Goal: Task Accomplishment & Management: Manage account settings

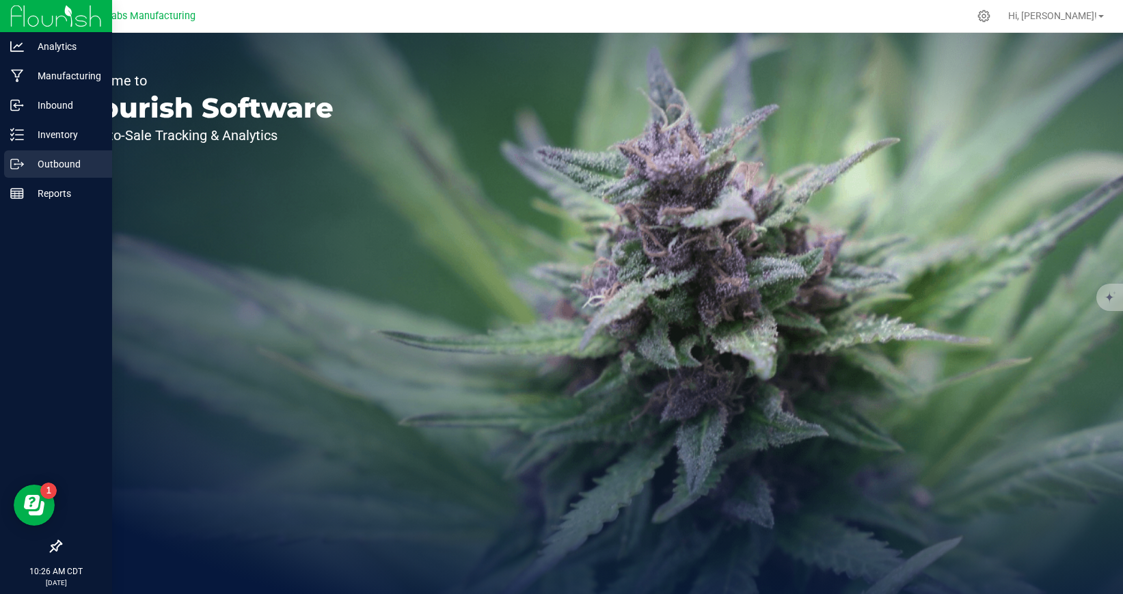
click at [16, 160] on icon at bounding box center [17, 164] width 14 height 14
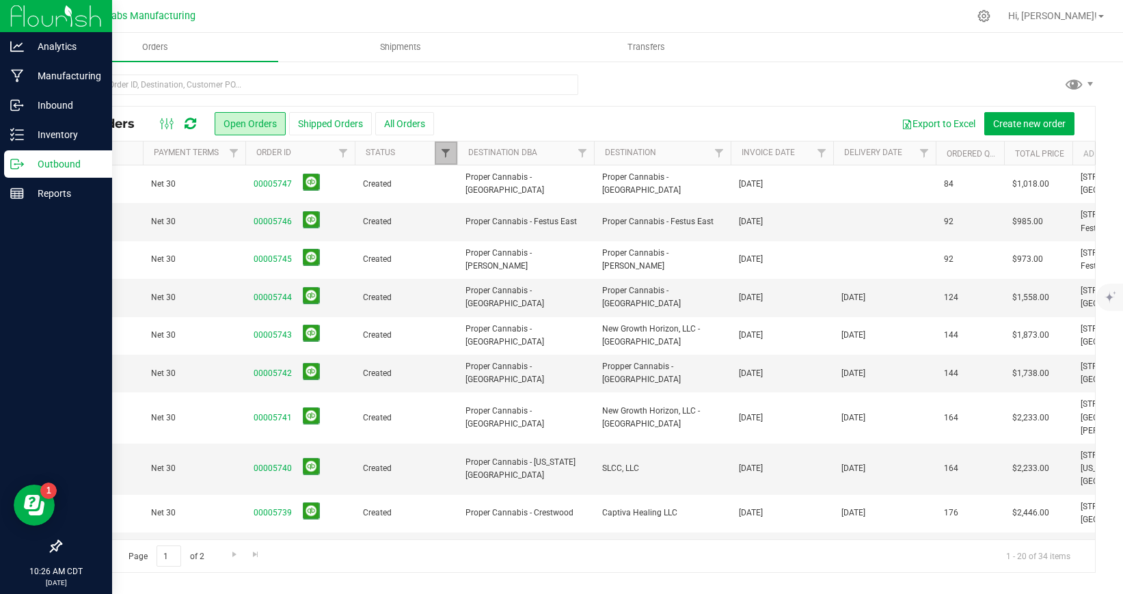
click at [446, 158] on span "Filter" at bounding box center [445, 153] width 11 height 11
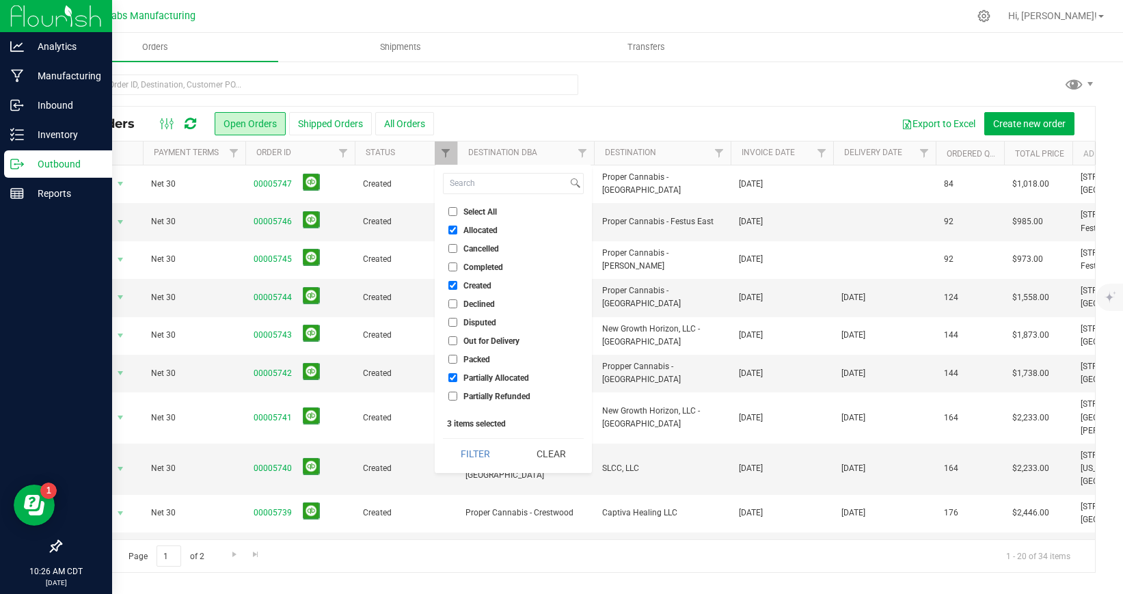
click at [453, 217] on li "Select All" at bounding box center [513, 211] width 141 height 14
click at [452, 212] on input "Select All" at bounding box center [452, 211] width 9 height 9
checkbox input "true"
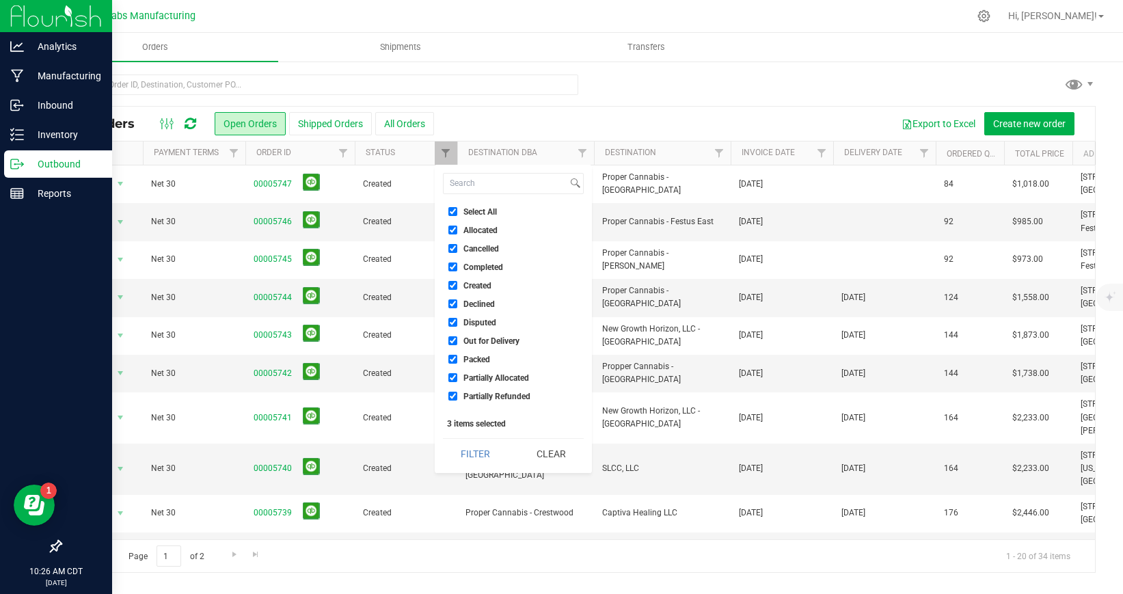
checkbox input "true"
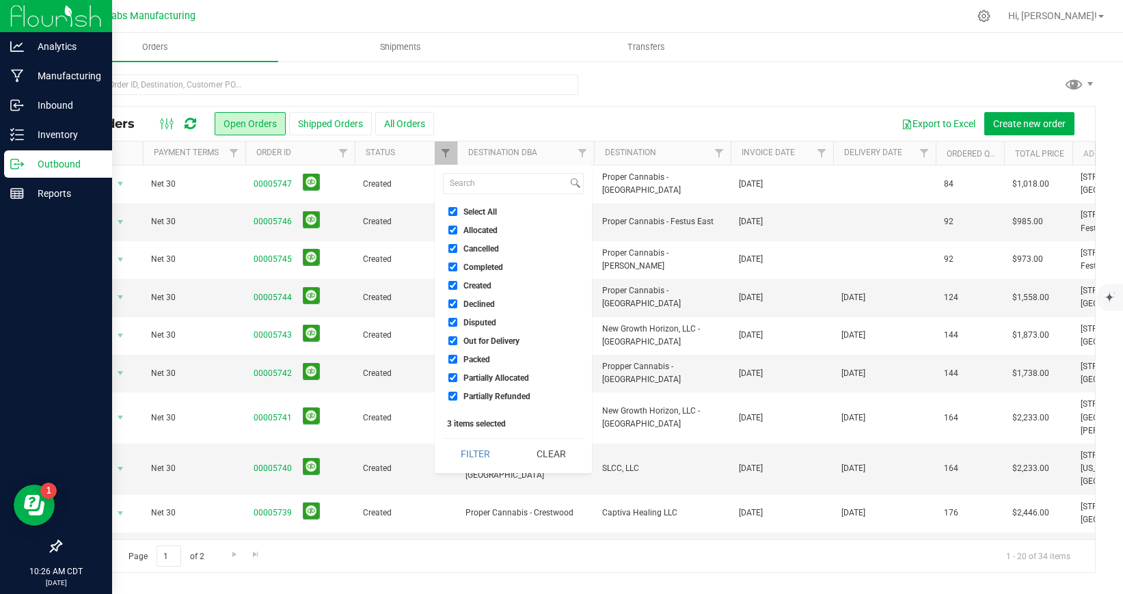
checkbox input "true"
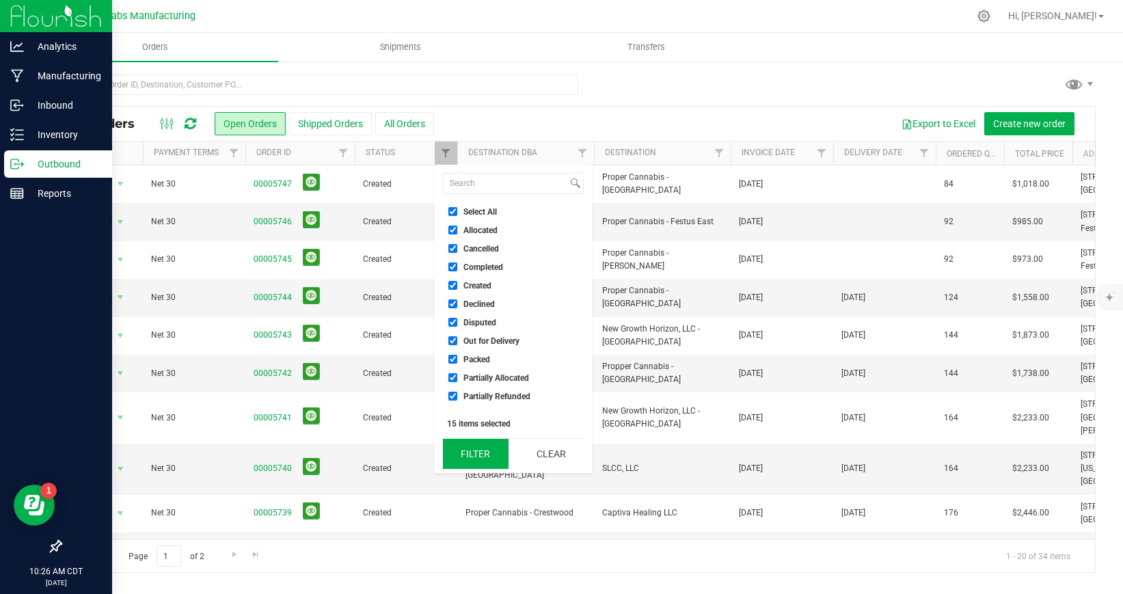
click at [473, 441] on button "Filter" at bounding box center [476, 454] width 66 height 30
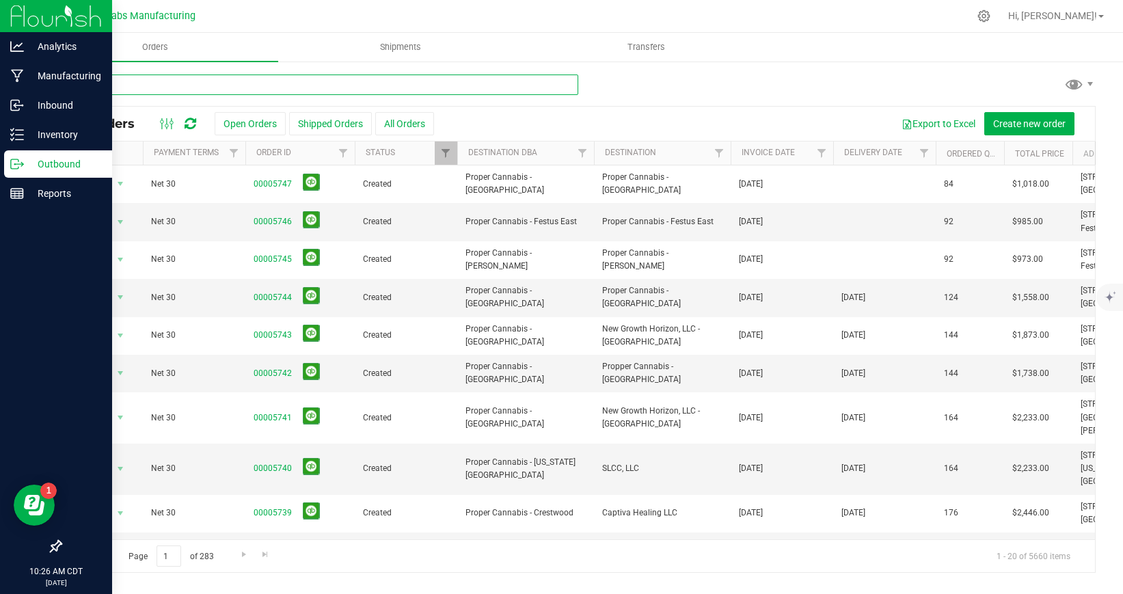
click at [252, 86] on input "text" at bounding box center [319, 84] width 518 height 21
type input "the heights"
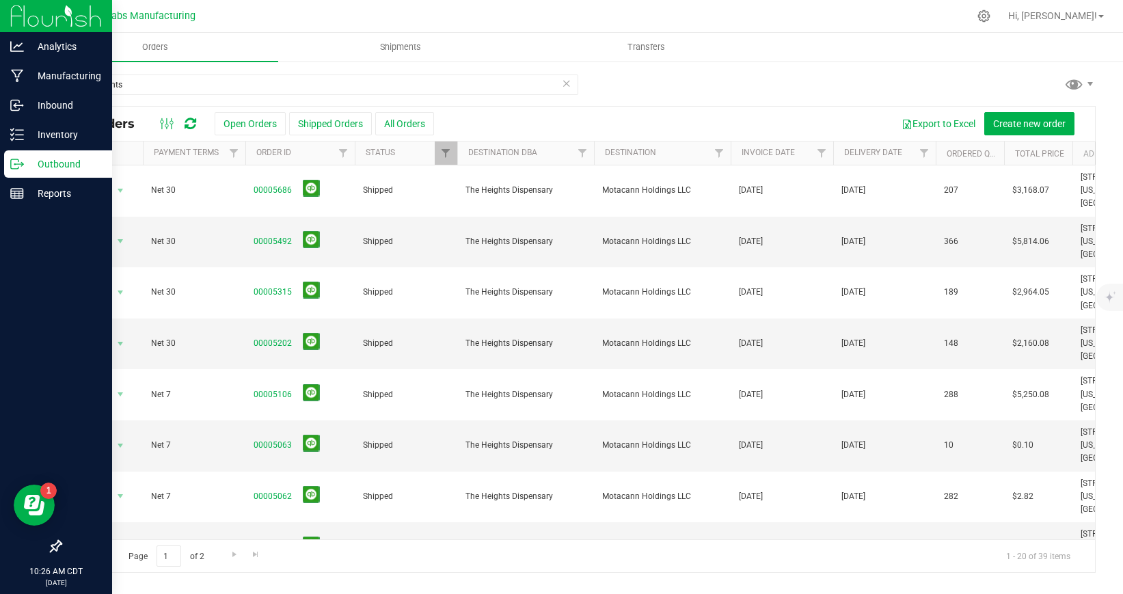
click at [20, 14] on img at bounding box center [56, 16] width 92 height 32
